Goal: Information Seeking & Learning: Learn about a topic

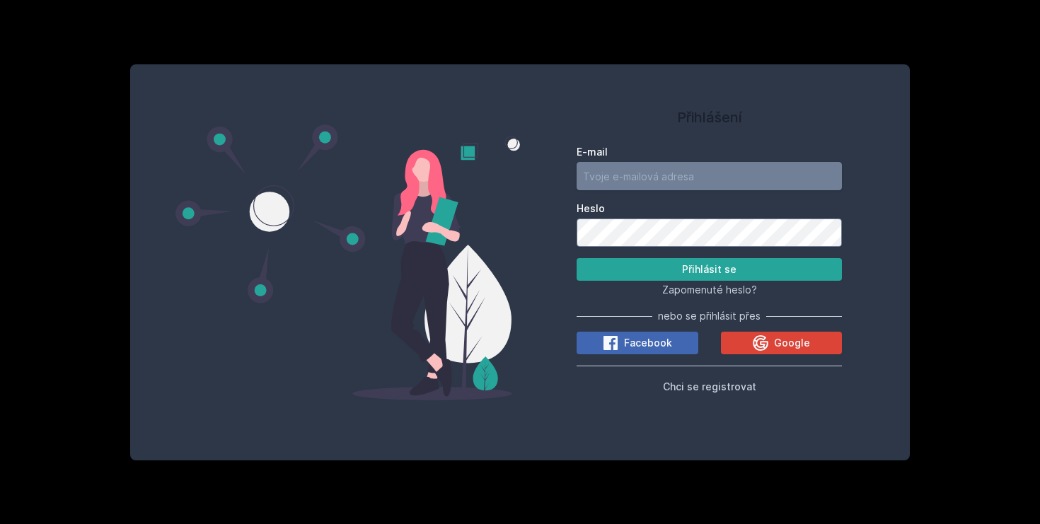
type input "[EMAIL_ADDRESS][DOMAIN_NAME]"
click at [734, 271] on button "Přihlásit se" at bounding box center [709, 269] width 265 height 23
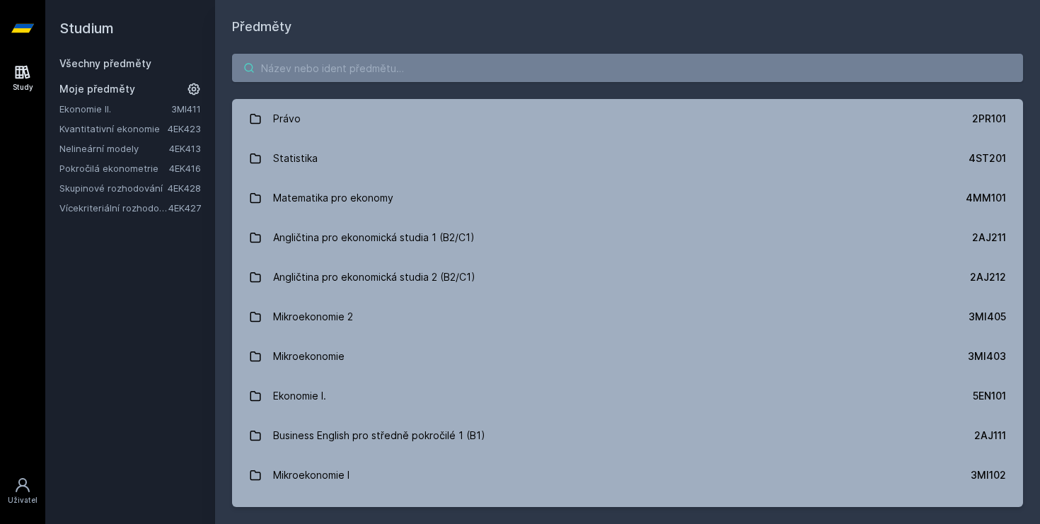
click at [308, 69] on input "search" at bounding box center [627, 68] width 791 height 28
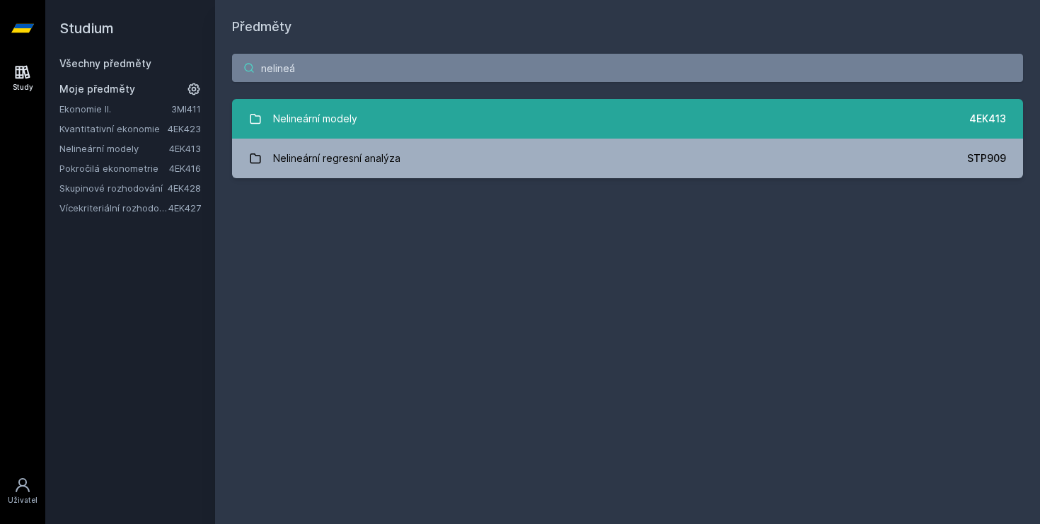
type input "nelineá"
click at [479, 138] on link "Nelineární modely 4EK413" at bounding box center [627, 119] width 791 height 40
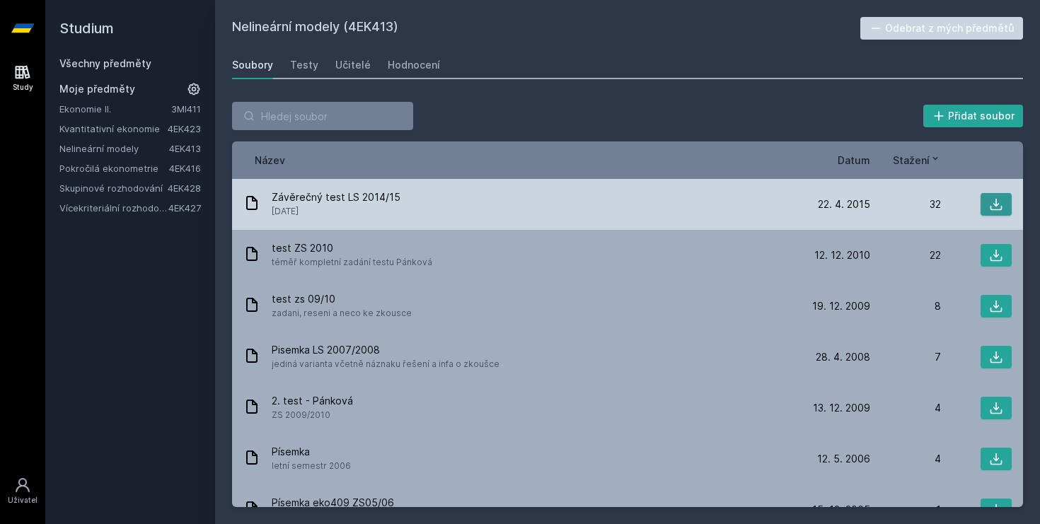
click at [989, 202] on icon at bounding box center [996, 204] width 14 height 14
drag, startPoint x: 398, startPoint y: 201, endPoint x: 245, endPoint y: 204, distance: 153.6
click at [245, 204] on div "Závěrečný test LS 2014/15 [DATE]" at bounding box center [521, 204] width 556 height 28
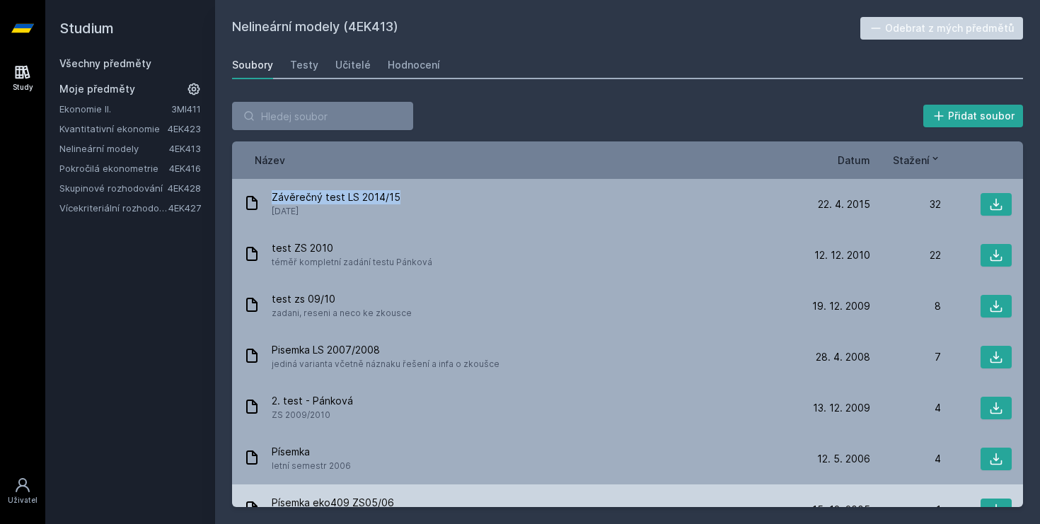
copy span "Závěrečný test LS 2014/15"
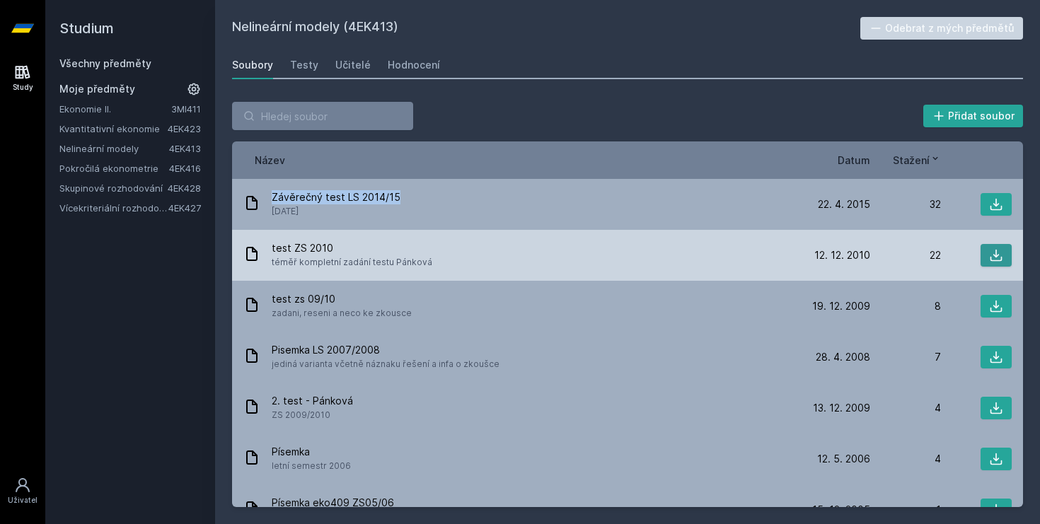
click at [991, 260] on icon at bounding box center [997, 256] width 12 height 12
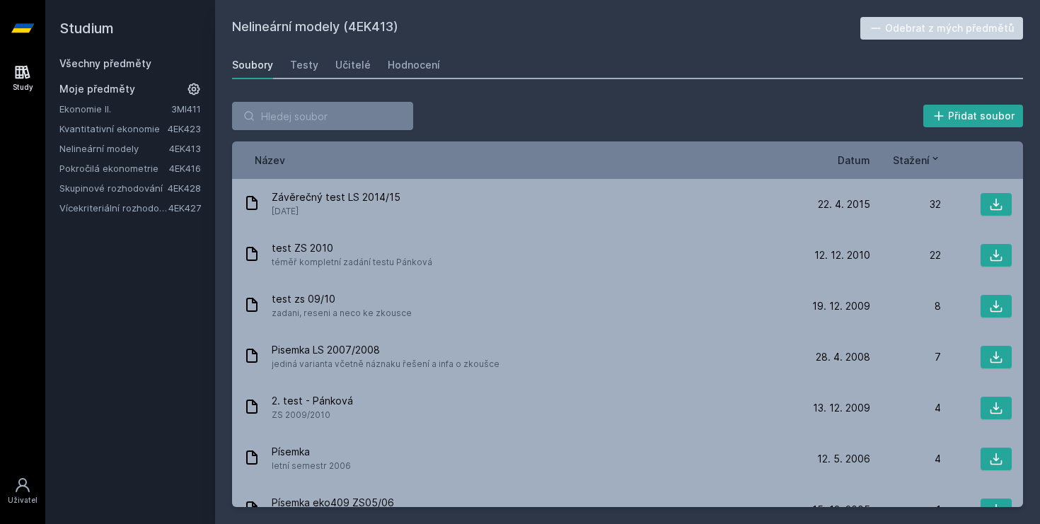
click at [202, 332] on div "Studium Všechny předměty Moje předměty Ekonomie II. 3MI411 Kvantitativní ekonom…" at bounding box center [130, 262] width 170 height 524
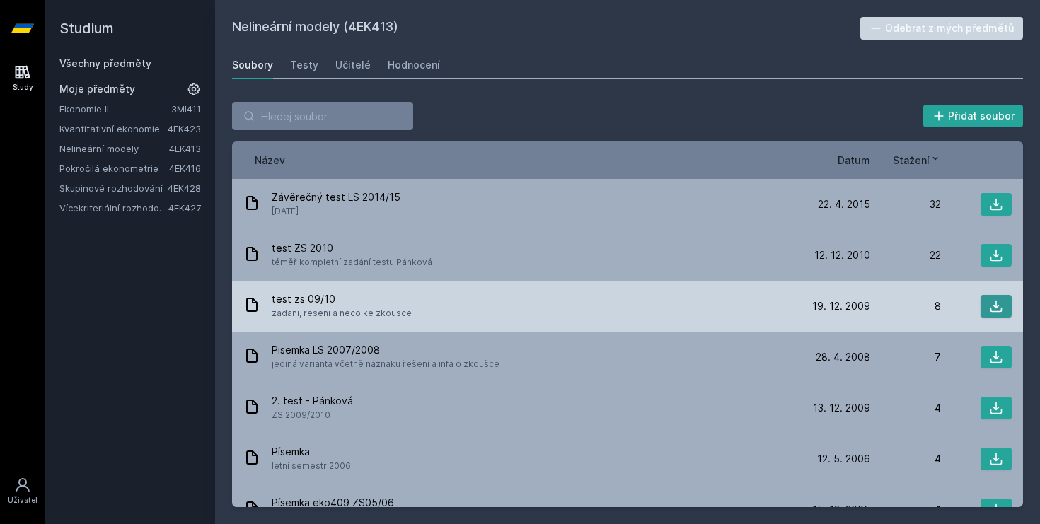
click at [991, 310] on icon at bounding box center [996, 306] width 14 height 14
drag, startPoint x: 332, startPoint y: 297, endPoint x: 271, endPoint y: 296, distance: 60.9
click at [271, 296] on div "test zs 09/10 zadani, reseni a neco ke zkousce" at bounding box center [521, 306] width 556 height 28
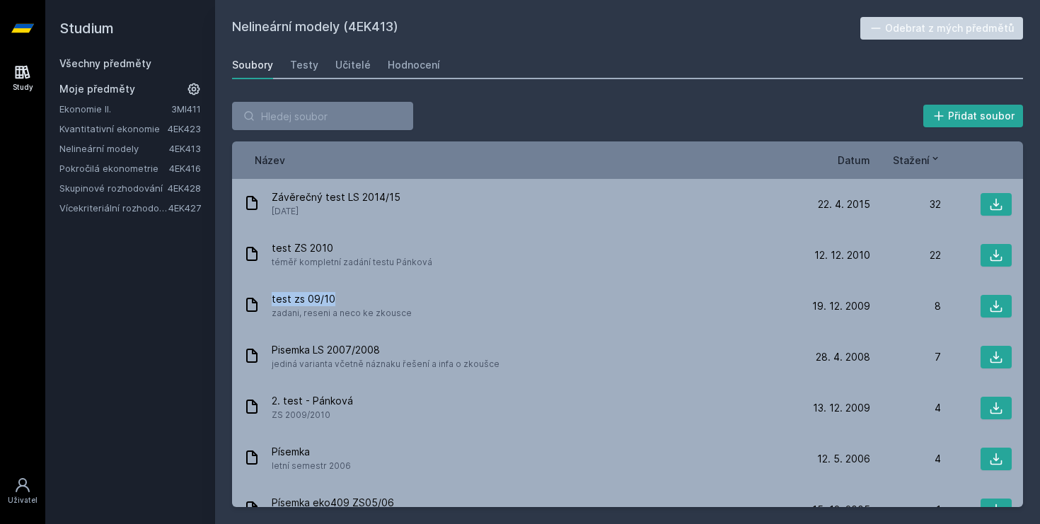
copy span "test zs 09/10"
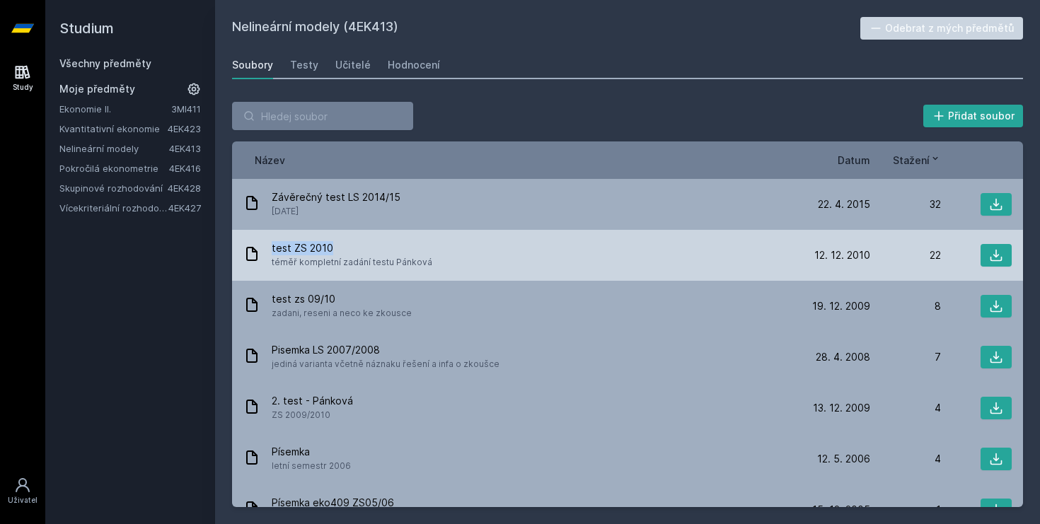
drag, startPoint x: 333, startPoint y: 246, endPoint x: 269, endPoint y: 246, distance: 64.4
click at [269, 246] on div "test ZS 2010 téměř kompletní zadání testu Pánková" at bounding box center [521, 255] width 556 height 28
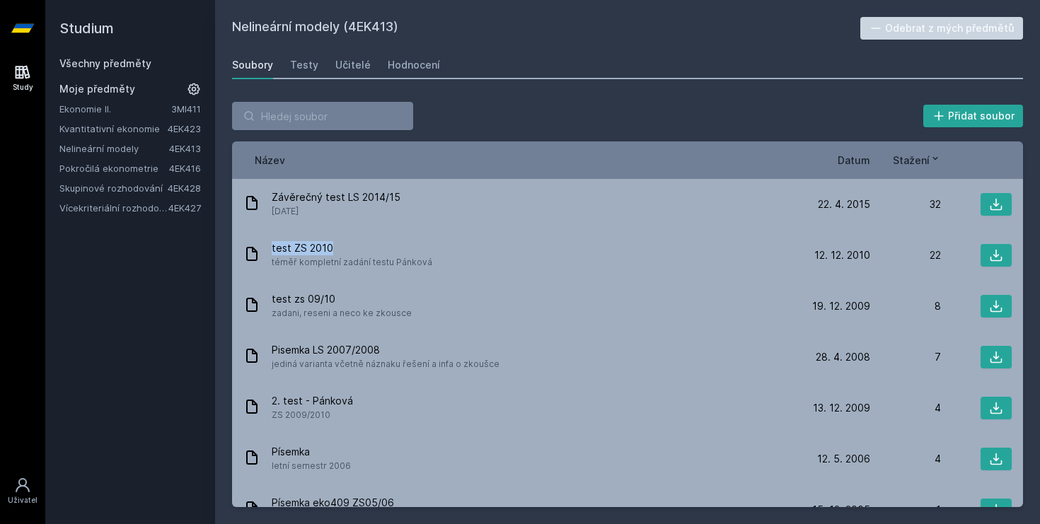
copy span "test ZS 2010"
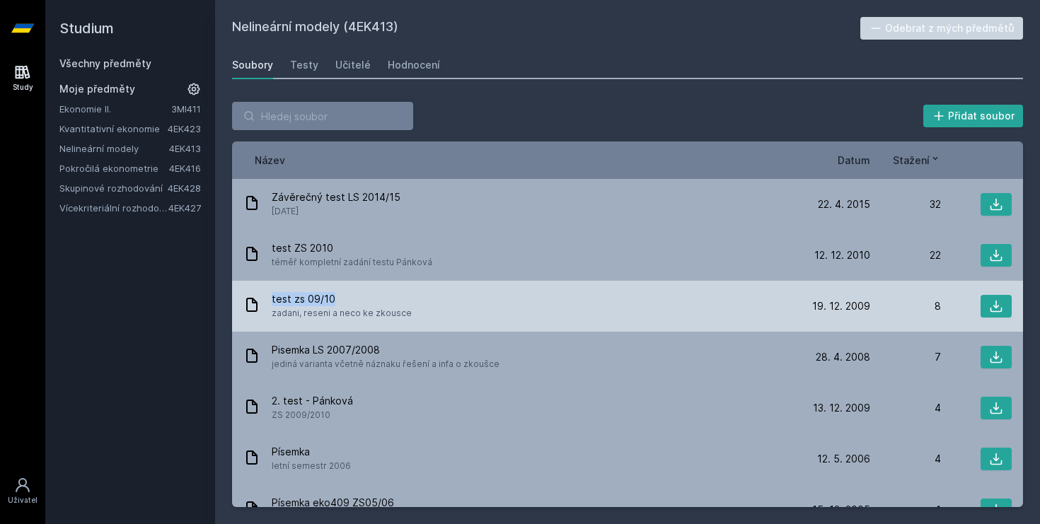
drag, startPoint x: 333, startPoint y: 298, endPoint x: 271, endPoint y: 301, distance: 61.6
click at [271, 301] on div "test zs 09/10 zadani, reseni a neco ke zkousce" at bounding box center [521, 306] width 556 height 28
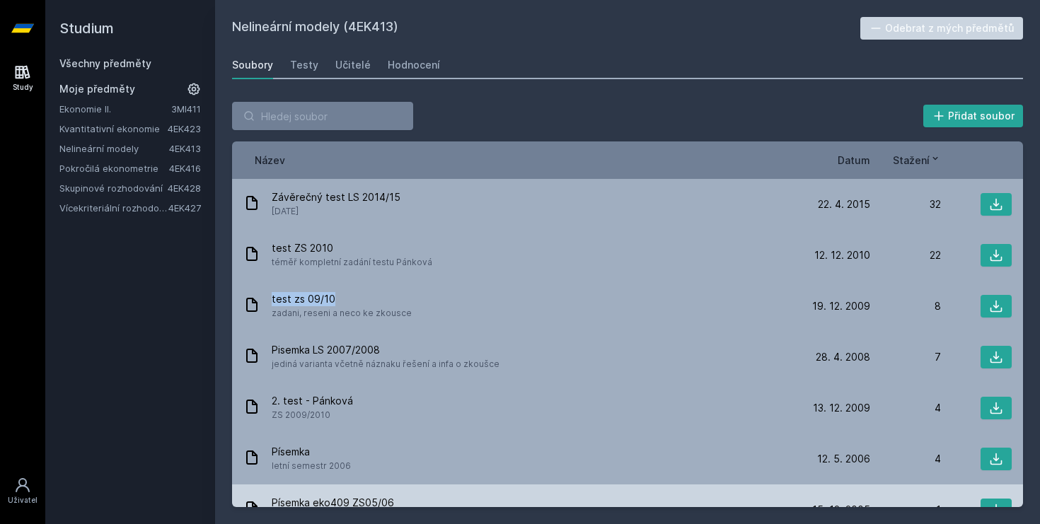
copy span "test zs 09/10"
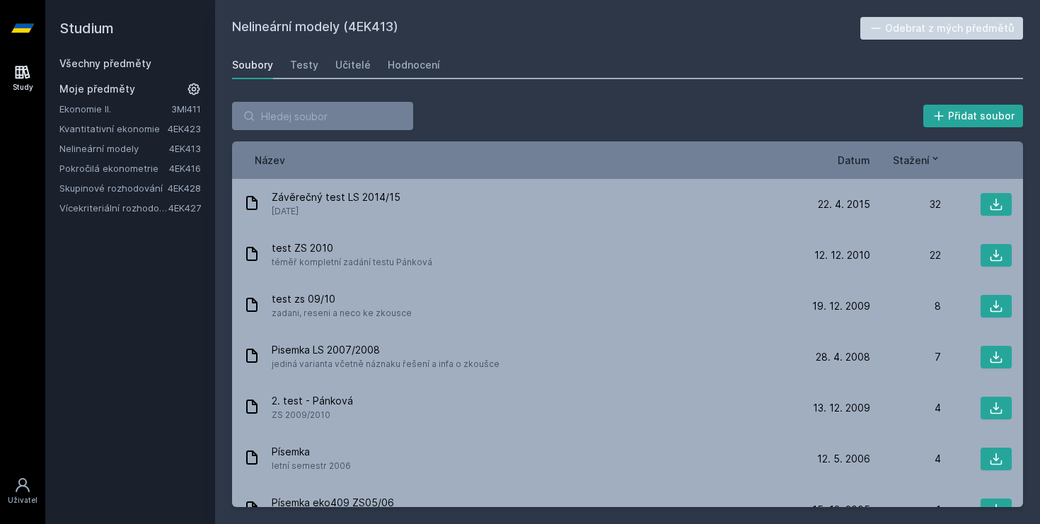
click at [197, 305] on div "Studium Všechny předměty Moje předměty Ekonomie II. 3MI411 Kvantitativní ekonom…" at bounding box center [130, 262] width 170 height 524
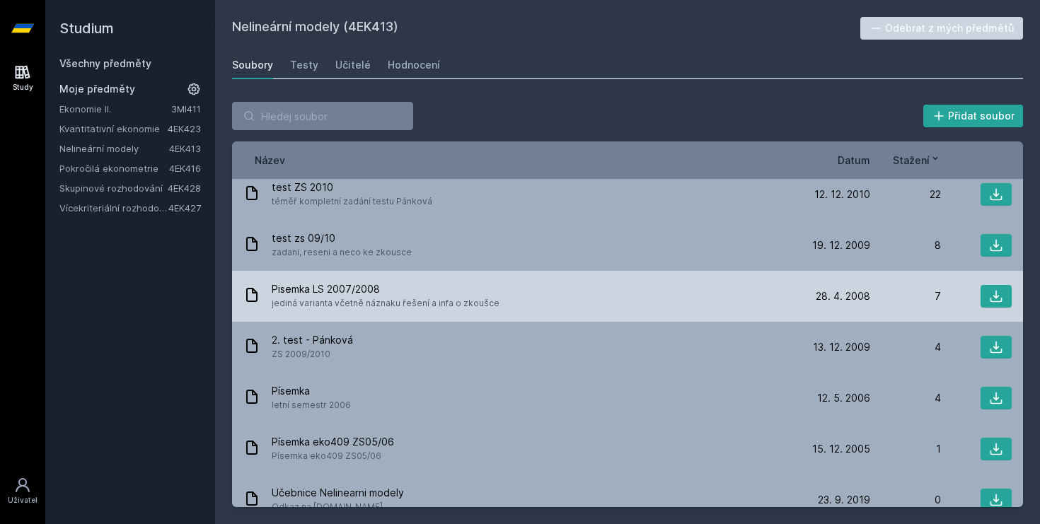
scroll to position [79, 0]
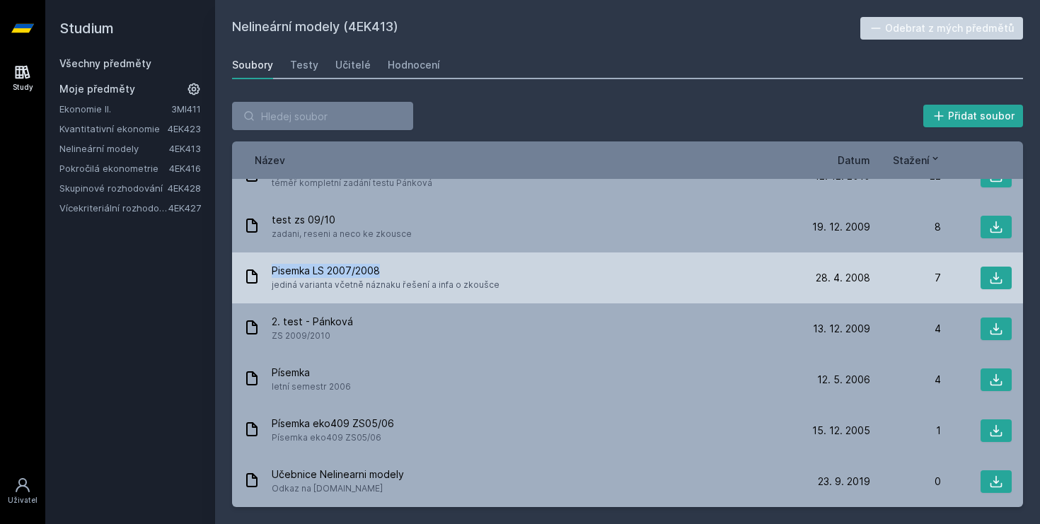
drag, startPoint x: 381, startPoint y: 268, endPoint x: 265, endPoint y: 272, distance: 116.8
click at [265, 272] on div "Pisemka LS 2007/2008 jediná varianta včetně náznaku řešení a infa o zkoušce" at bounding box center [521, 278] width 556 height 28
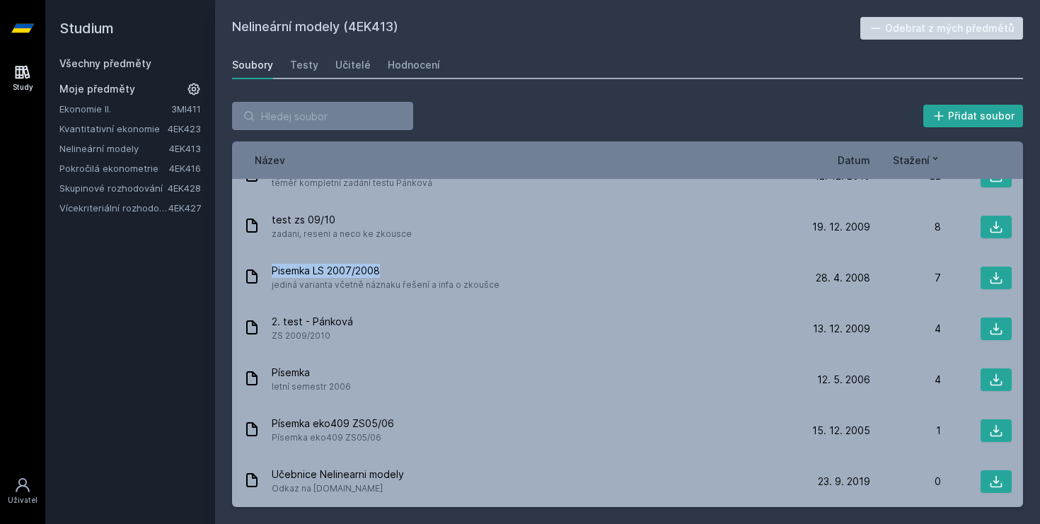
copy span "Pisemka LS 2007/2008"
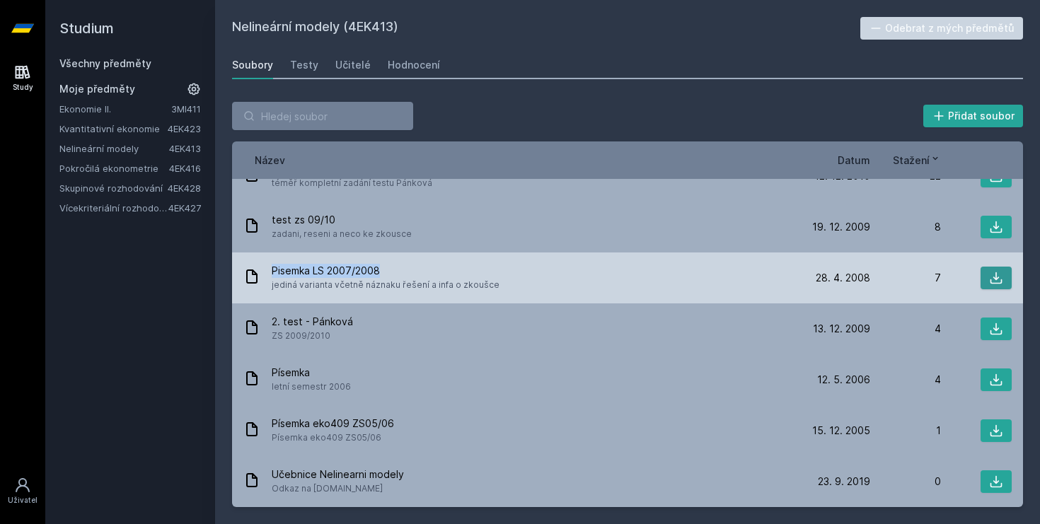
click at [989, 278] on icon at bounding box center [996, 278] width 14 height 14
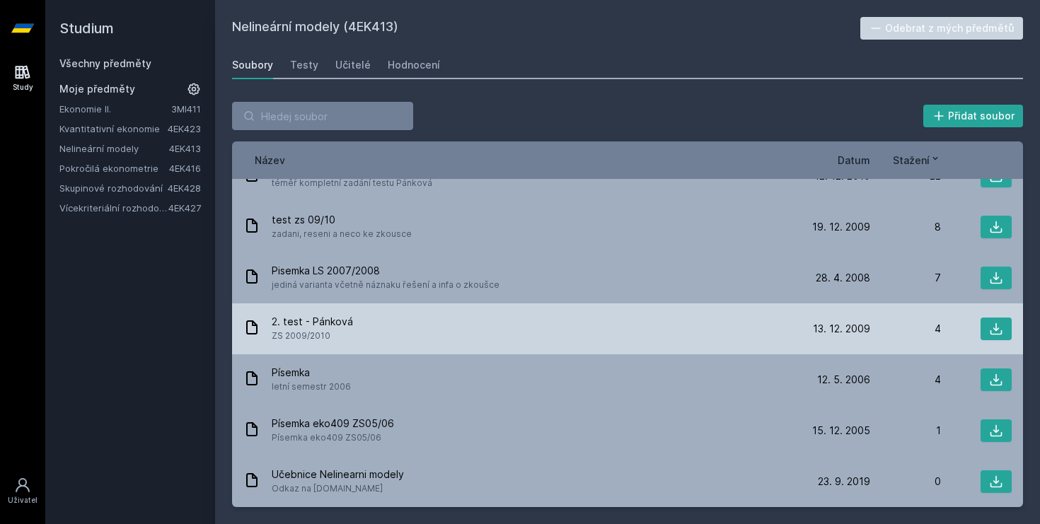
click at [544, 337] on div "2. test - Pánková ZS 2009/2010" at bounding box center [521, 329] width 556 height 28
click at [996, 331] on button at bounding box center [996, 329] width 31 height 23
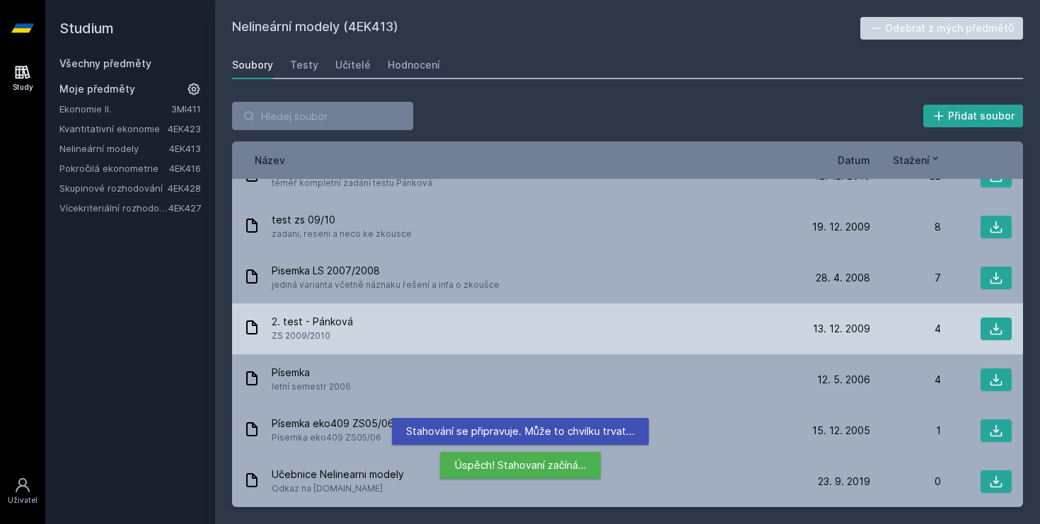
click at [353, 316] on div "2. test - Pánková ZS 2009/2010" at bounding box center [521, 329] width 556 height 28
drag, startPoint x: 357, startPoint y: 318, endPoint x: 263, endPoint y: 325, distance: 95.0
click at [263, 325] on div "2. test - Pánková ZS 2009/2010" at bounding box center [521, 329] width 556 height 28
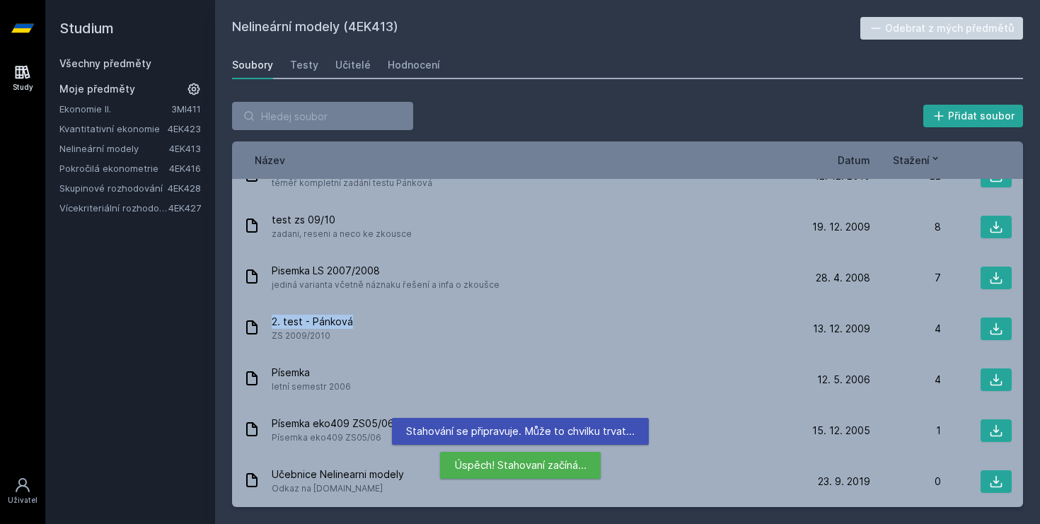
copy span "2. test - Pánková"
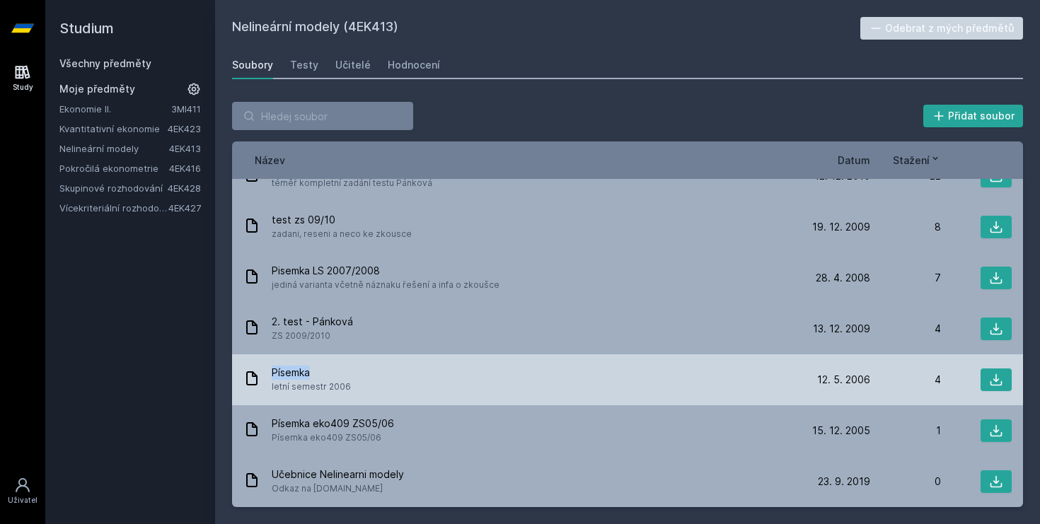
drag, startPoint x: 311, startPoint y: 375, endPoint x: 271, endPoint y: 372, distance: 40.5
click at [271, 372] on div "Písemka letní semestr 2006" at bounding box center [521, 380] width 556 height 28
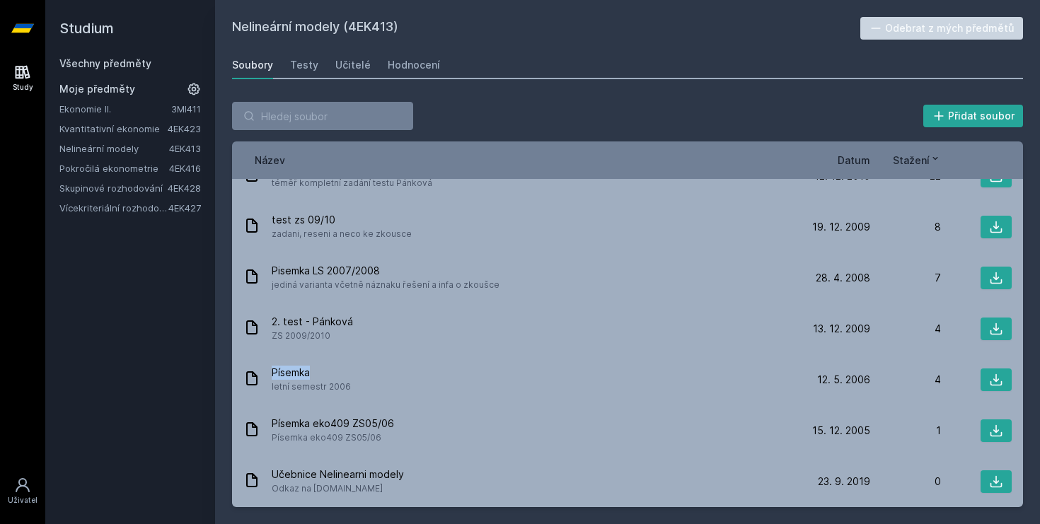
copy span "Písemka"
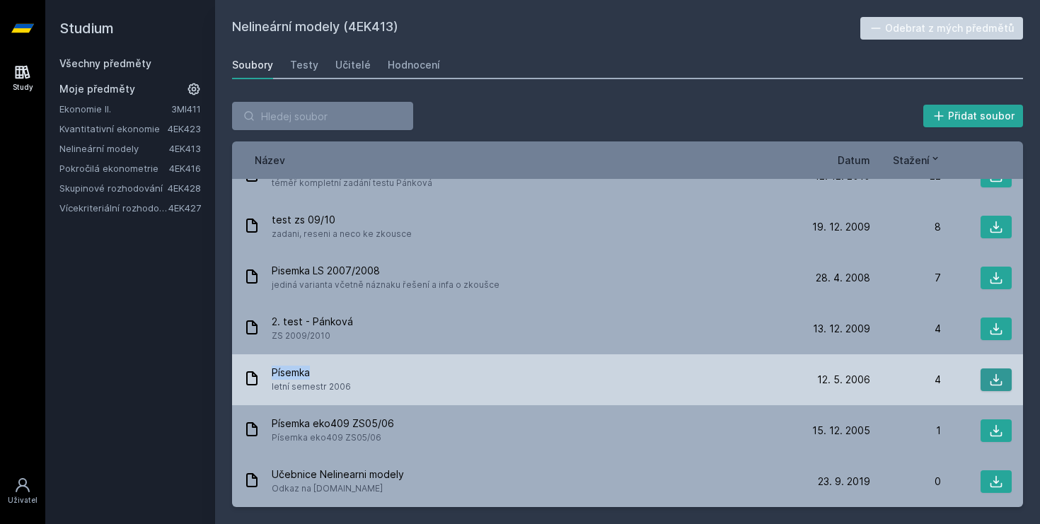
click at [999, 382] on button at bounding box center [996, 380] width 31 height 23
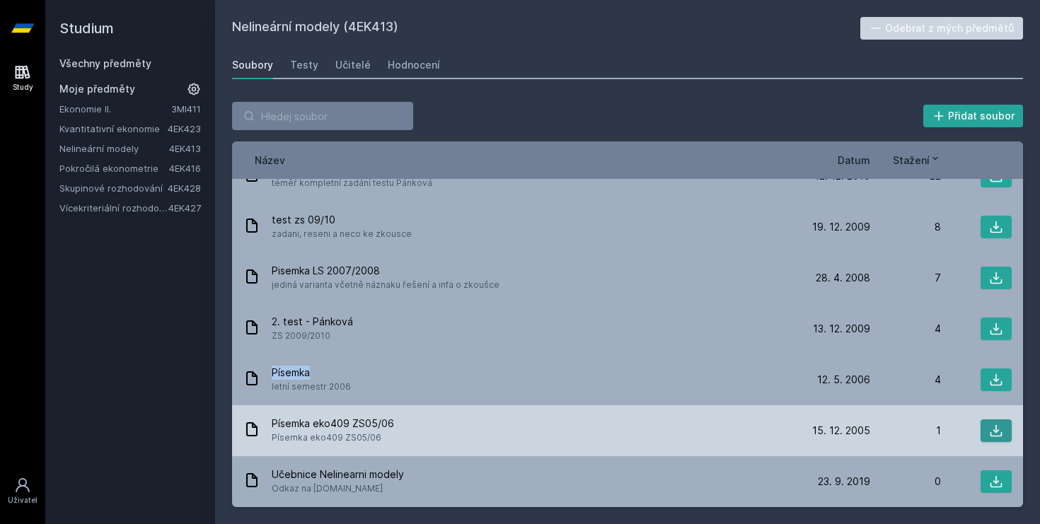
click at [991, 436] on icon at bounding box center [997, 431] width 12 height 12
drag, startPoint x: 399, startPoint y: 419, endPoint x: 265, endPoint y: 418, distance: 133.8
click at [263, 417] on div "Písemka eko409 ZS05/06 Písemka eko409 ZS05/06 15. 12. 05 15. 12. 2005 1" at bounding box center [627, 431] width 791 height 51
click at [298, 422] on span "Písemka eko409 ZS05/06" at bounding box center [333, 424] width 122 height 14
drag, startPoint x: 272, startPoint y: 424, endPoint x: 411, endPoint y: 422, distance: 138.7
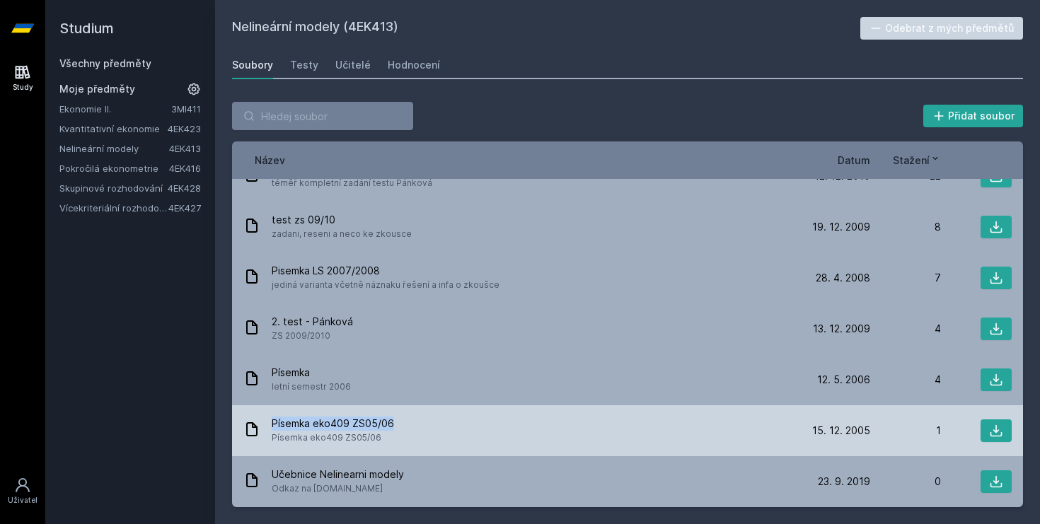
click at [411, 422] on div "Písemka eko409 ZS05/06 Písemka eko409 ZS05/06" at bounding box center [521, 431] width 556 height 28
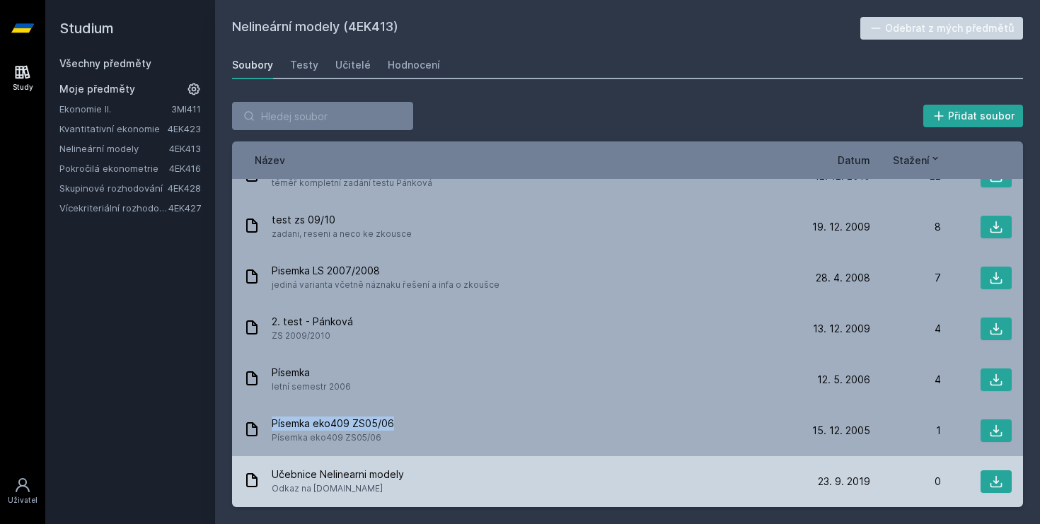
copy span "Písemka eko409 ZS05/06"
click at [999, 477] on button at bounding box center [996, 482] width 31 height 23
click at [981, 489] on button at bounding box center [996, 482] width 31 height 23
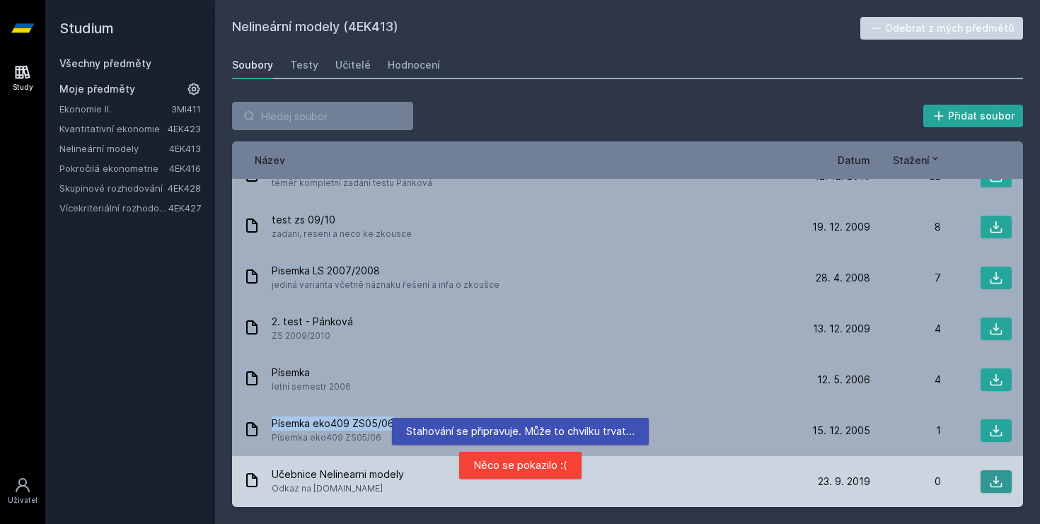
click at [989, 478] on icon at bounding box center [996, 482] width 14 height 14
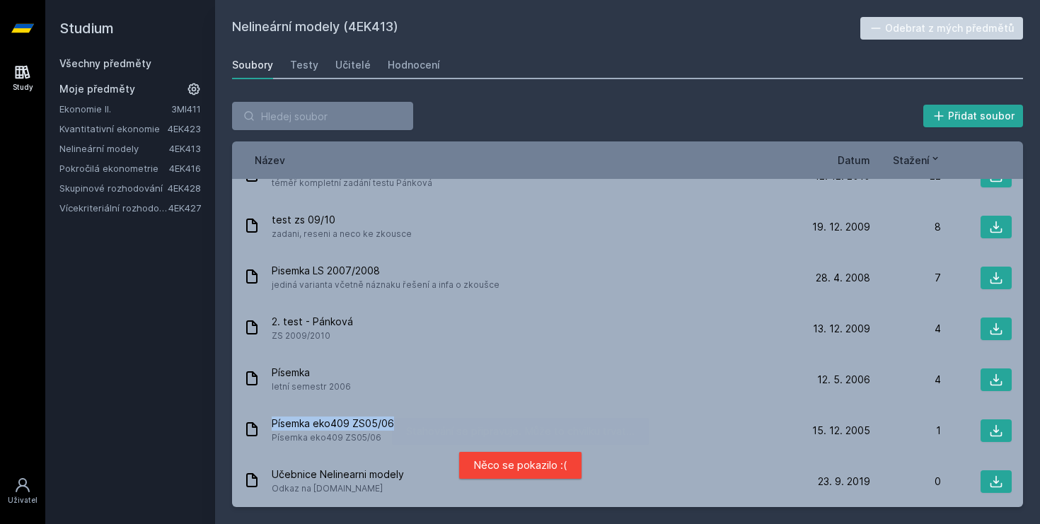
drag, startPoint x: 398, startPoint y: 27, endPoint x: 352, endPoint y: 30, distance: 46.1
click at [352, 30] on h2 "Nelineární modely (4EK413)" at bounding box center [546, 28] width 628 height 23
copy h2 "4EK413"
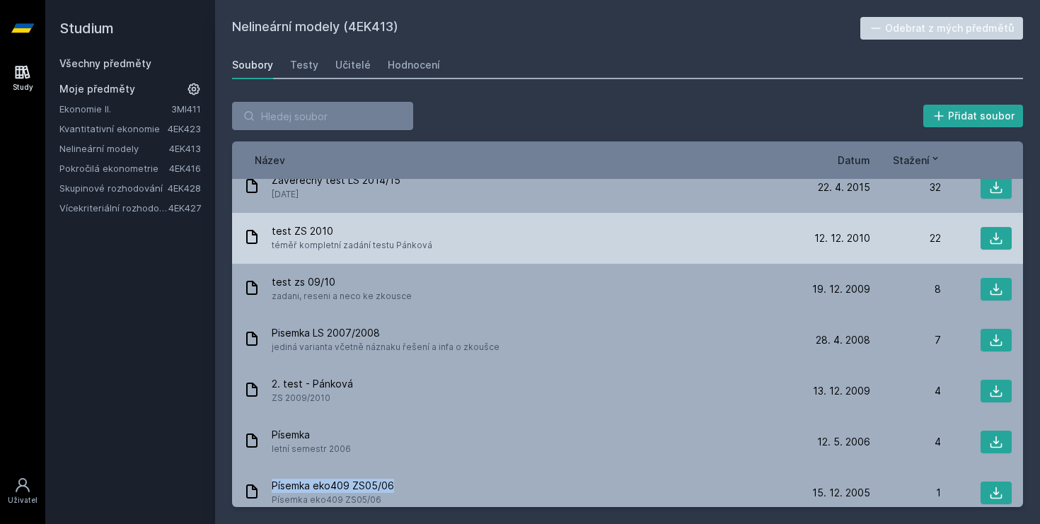
scroll to position [0, 0]
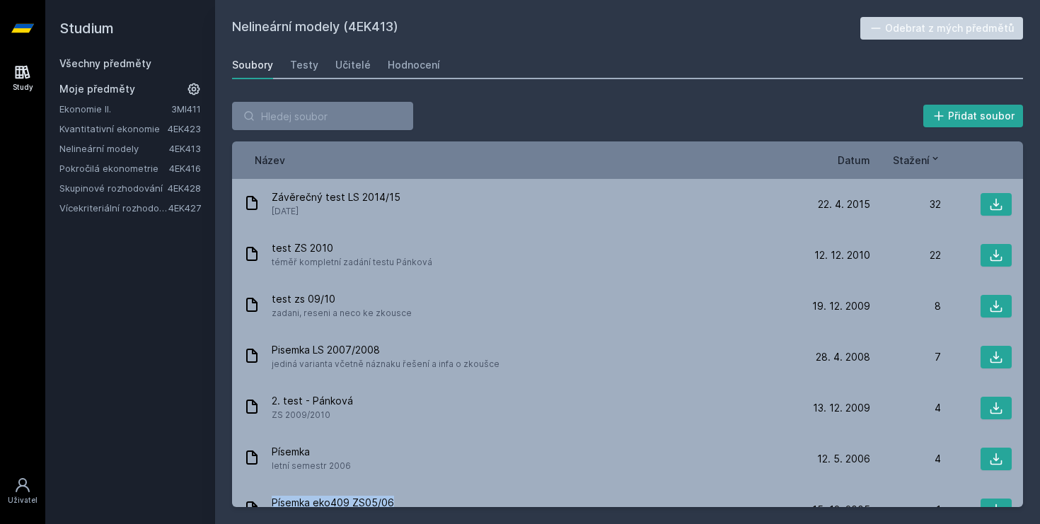
click at [93, 59] on link "Všechny předměty" at bounding box center [105, 63] width 92 height 12
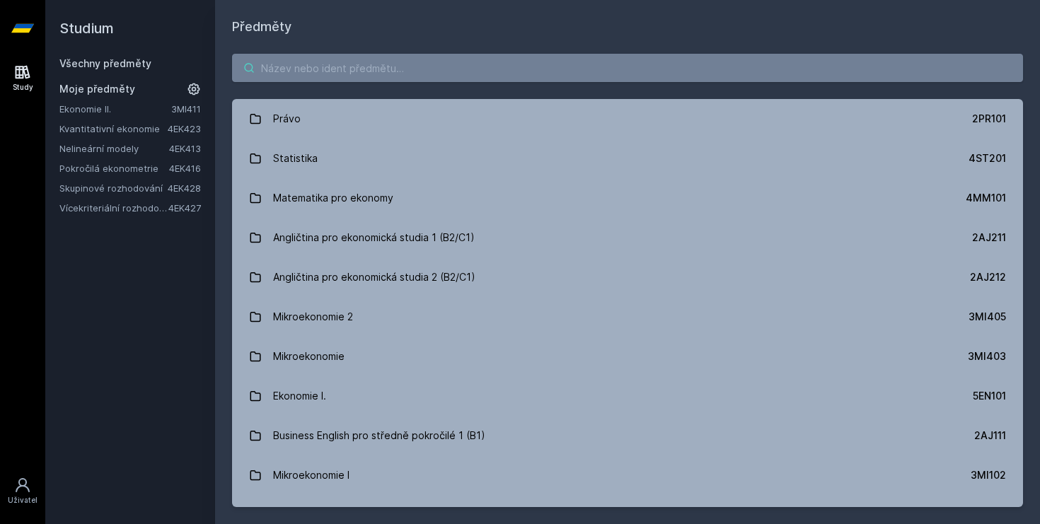
click at [360, 67] on input "search" at bounding box center [627, 68] width 791 height 28
paste input "4EK416"
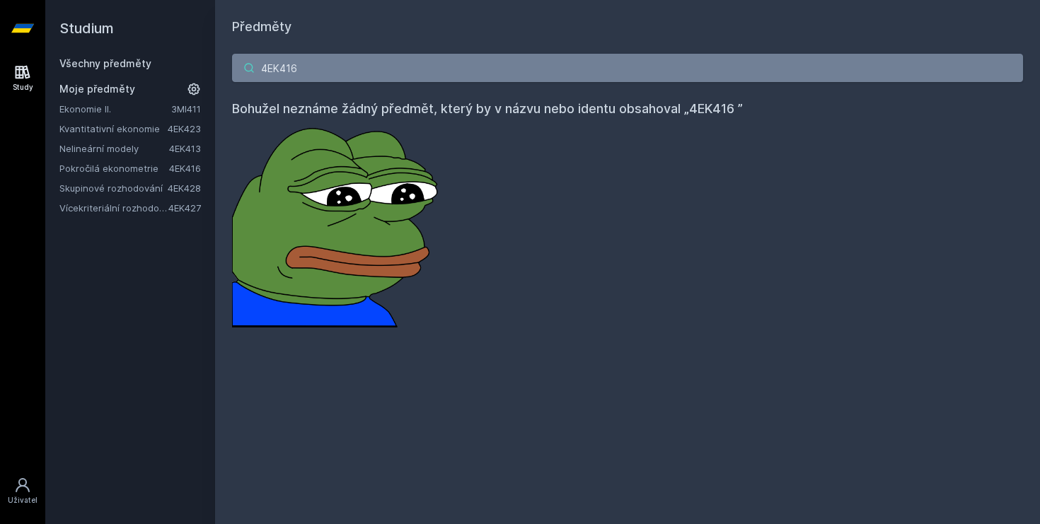
click at [348, 67] on input "4EK416" at bounding box center [627, 68] width 791 height 28
type input "4EK416"
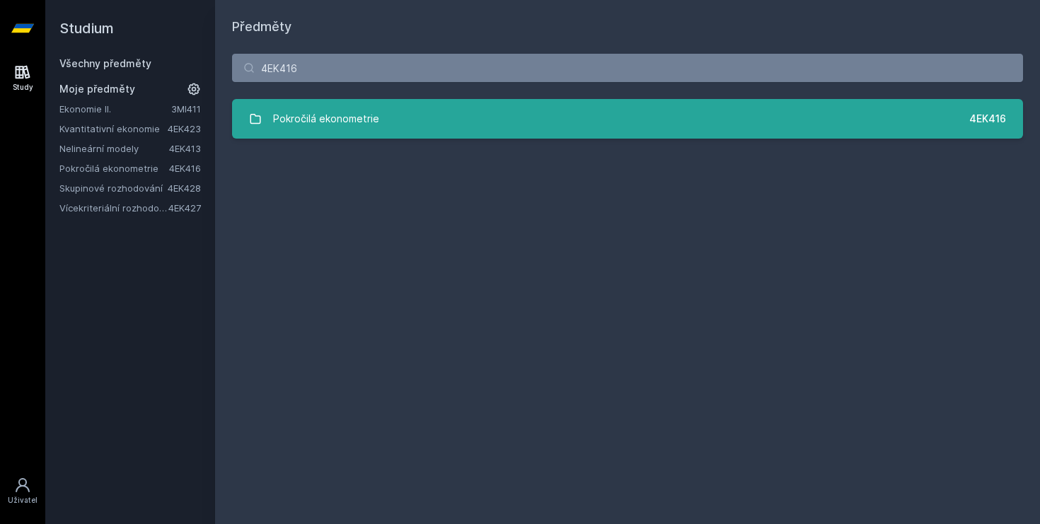
click at [323, 108] on div "Pokročilá ekonometrie" at bounding box center [326, 119] width 106 height 28
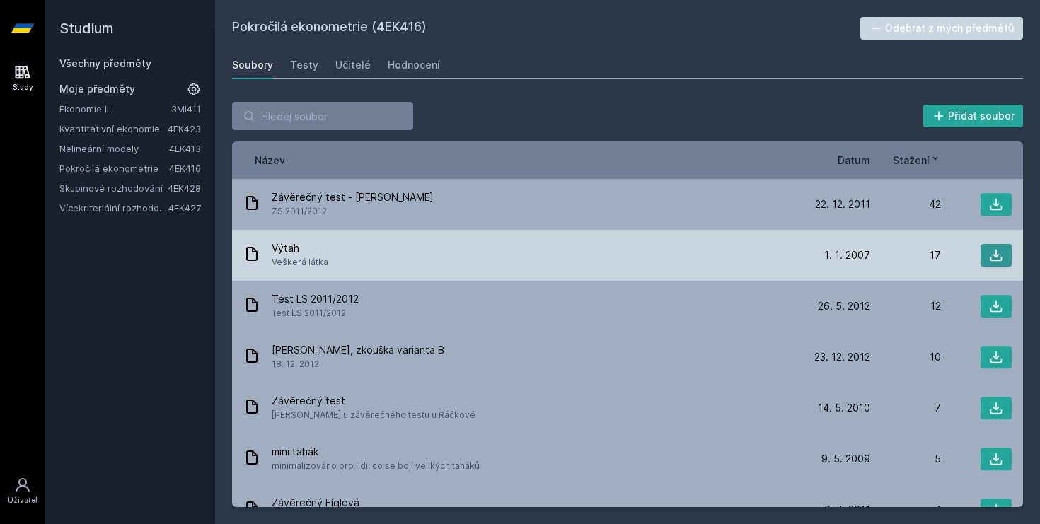
click at [989, 252] on icon at bounding box center [996, 255] width 14 height 14
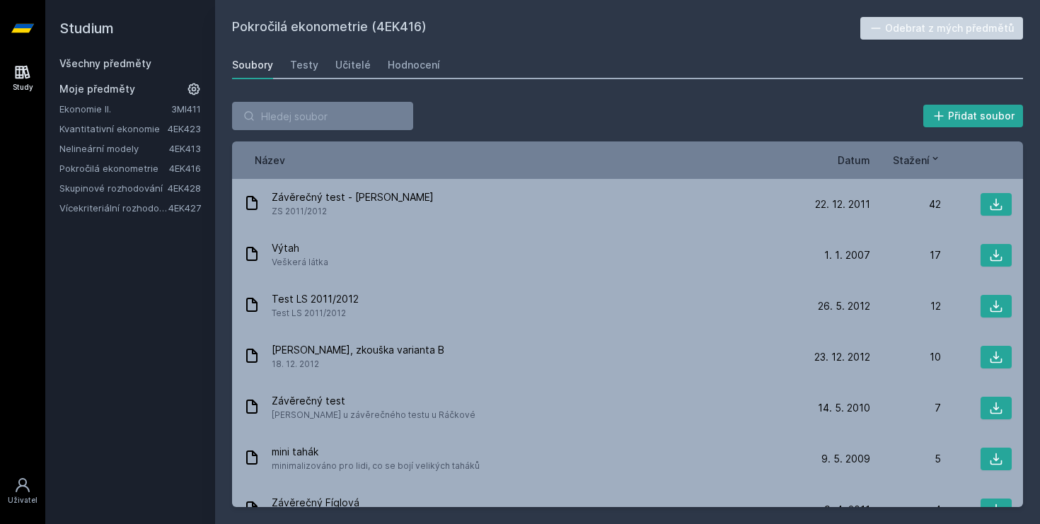
click at [663, 89] on div "Přidat soubor Řazení: Název Datum Stažení Název Datum Stažení Závěrečný test - …" at bounding box center [627, 304] width 825 height 439
click at [467, 4] on div "Pokročilá ekonometrie (4EK416) Odebrat z mých předmětů [GEOGRAPHIC_DATA] Testy …" at bounding box center [627, 262] width 825 height 524
